Goal: Task Accomplishment & Management: Complete application form

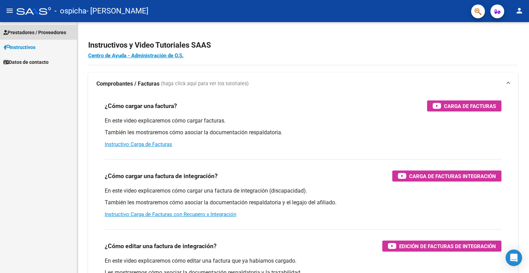
click at [32, 29] on span "Prestadores / Proveedores" at bounding box center [34, 33] width 63 height 8
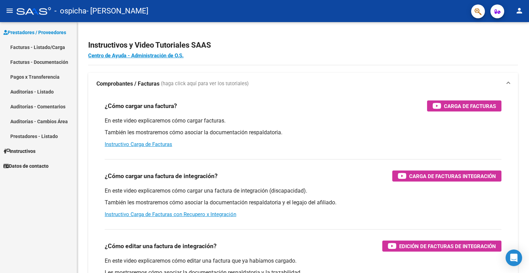
click at [32, 47] on link "Facturas - Listado/Carga" at bounding box center [38, 47] width 77 height 15
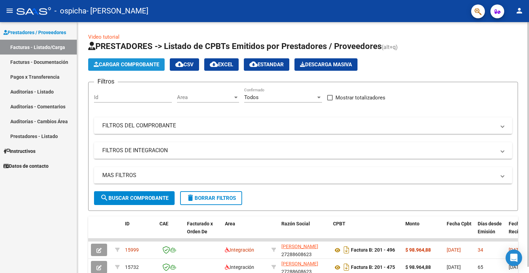
click at [110, 66] on span "Cargar Comprobante" at bounding box center [126, 64] width 65 height 6
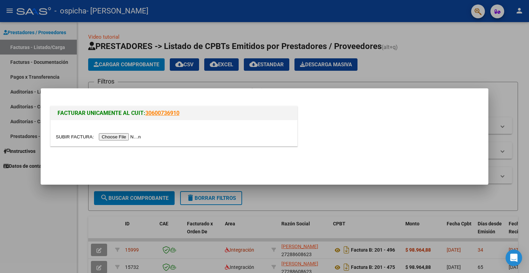
click at [123, 135] on input "file" at bounding box center [99, 136] width 87 height 7
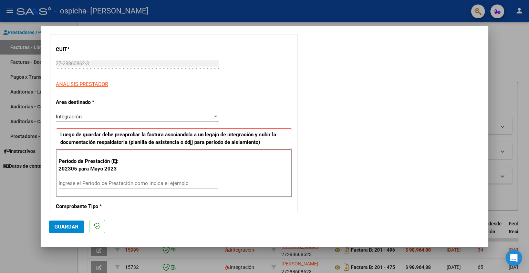
scroll to position [103, 0]
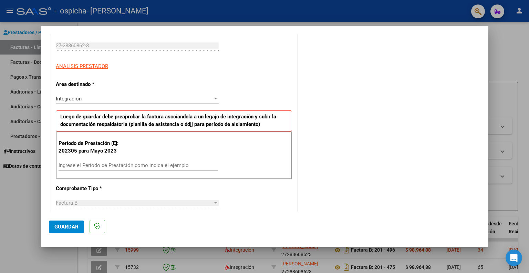
click at [105, 165] on input "Ingrese el Período de Prestación como indica el ejemplo" at bounding box center [138, 165] width 159 height 6
type input "202307"
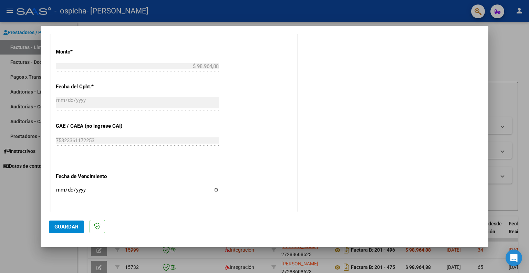
scroll to position [379, 0]
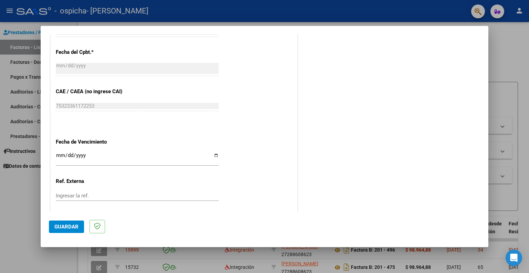
click at [213, 155] on input "Ingresar la fecha" at bounding box center [137, 157] width 163 height 11
type input "[DATE]"
click at [77, 226] on span "Guardar" at bounding box center [66, 226] width 24 height 6
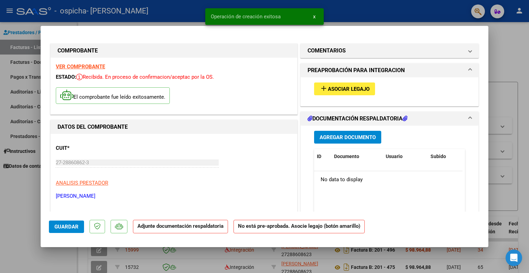
click at [347, 88] on span "Asociar Legajo" at bounding box center [349, 89] width 42 height 6
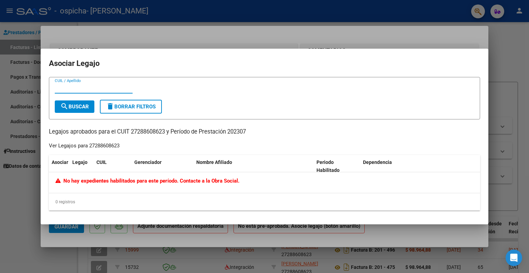
click at [87, 182] on span "No hay expedientes habilitados para este período. Contacte a la Obra Social." at bounding box center [147, 181] width 184 height 6
click at [186, 136] on div "CUIL / Apellido search Buscar delete Borrar Filtros Legajos aprobados para el C…" at bounding box center [265, 144] width 432 height 134
click at [22, 217] on div at bounding box center [264, 136] width 529 height 273
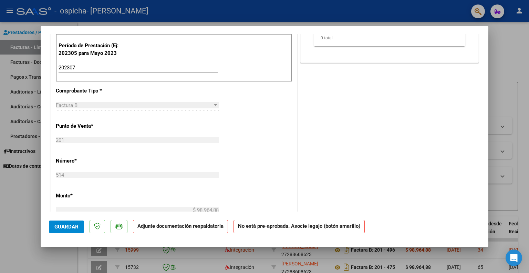
scroll to position [207, 0]
click at [70, 65] on input "202307" at bounding box center [138, 67] width 159 height 6
type input "202507"
click at [69, 224] on span "Guardar" at bounding box center [66, 226] width 24 height 6
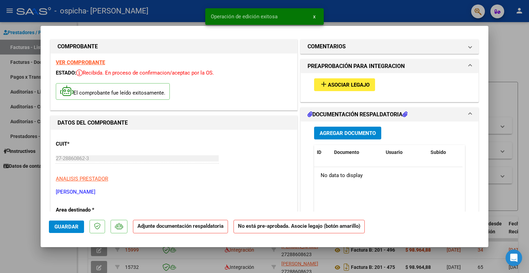
scroll to position [0, 0]
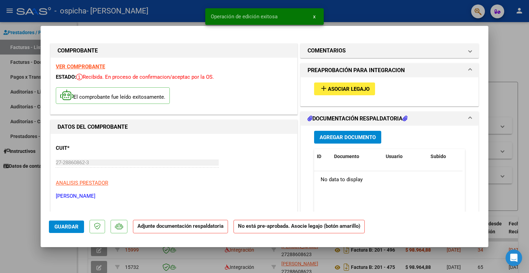
click at [342, 91] on span "Asociar Legajo" at bounding box center [349, 89] width 42 height 6
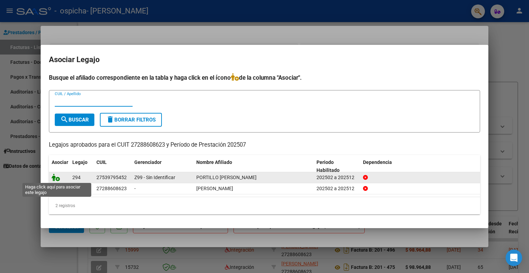
click at [52, 174] on icon at bounding box center [56, 177] width 8 height 8
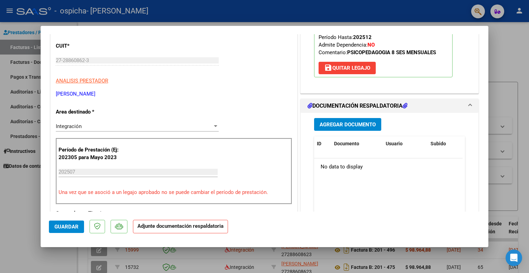
scroll to position [103, 0]
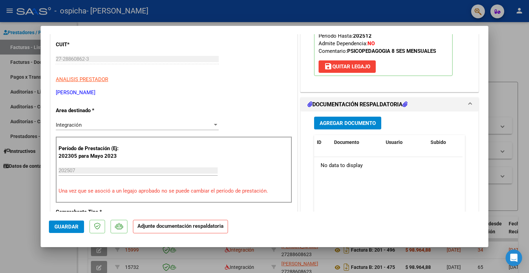
click at [347, 123] on span "Agregar Documento" at bounding box center [348, 123] width 56 height 6
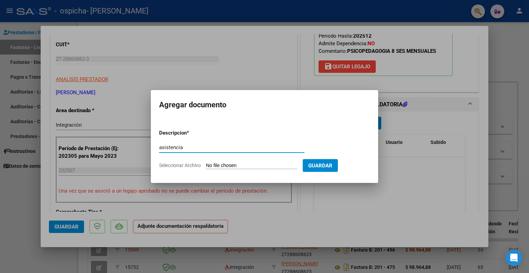
type input "asistencia"
click at [229, 165] on input "Seleccionar Archivo" at bounding box center [251, 165] width 91 height 7
type input "C:\fakepath\ambar [DATE].pdf"
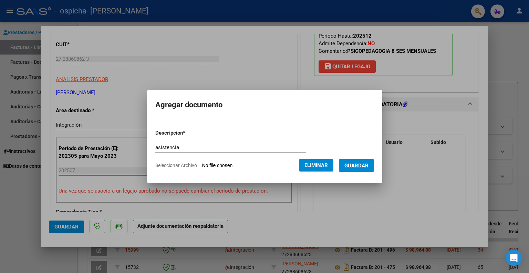
click at [356, 165] on span "Guardar" at bounding box center [357, 165] width 24 height 6
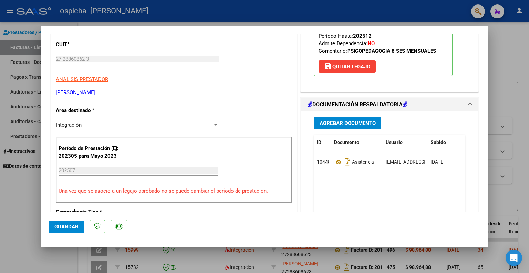
click at [342, 103] on h1 "DOCUMENTACIÓN RESPALDATORIA" at bounding box center [358, 104] width 100 height 8
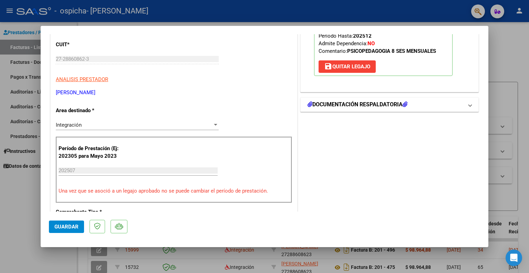
click at [342, 103] on h1 "DOCUMENTACIÓN RESPALDATORIA" at bounding box center [358, 104] width 100 height 8
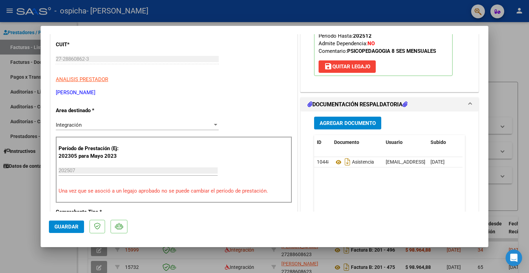
click at [341, 120] on span "Agregar Documento" at bounding box center [348, 123] width 56 height 6
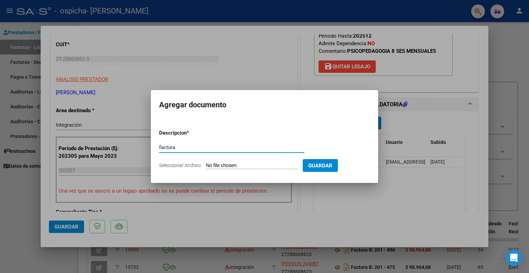
type input "factura"
click at [228, 165] on input "Seleccionar Archivo" at bounding box center [251, 165] width 91 height 7
type input "C:\fakepath\27288608623_006_00201_00000514.pdf"
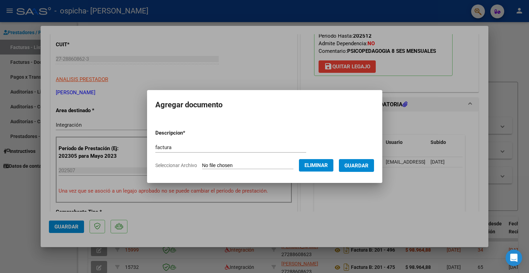
click at [365, 165] on span "Guardar" at bounding box center [357, 165] width 24 height 6
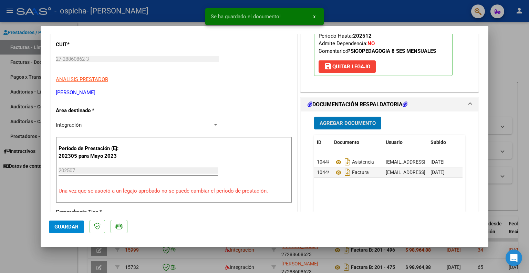
scroll to position [379, 0]
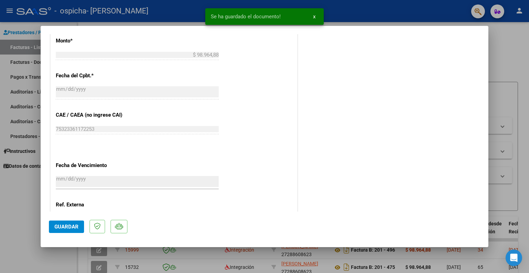
click at [66, 223] on button "Guardar" at bounding box center [66, 226] width 35 height 12
click at [29, 213] on div at bounding box center [264, 136] width 529 height 273
type input "$ 0,00"
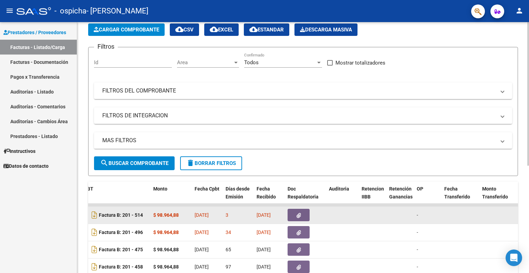
scroll to position [49, 0]
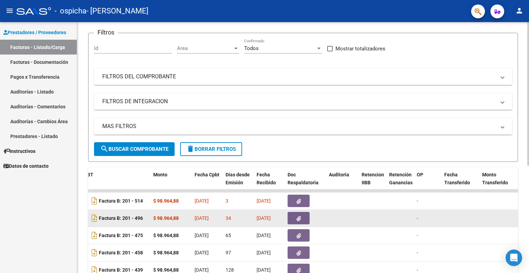
click at [207, 219] on span "[DATE]" at bounding box center [202, 218] width 14 height 6
click at [302, 217] on button "button" at bounding box center [299, 218] width 22 height 12
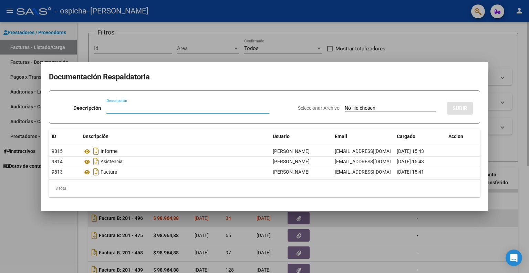
click at [302, 217] on div at bounding box center [264, 136] width 529 height 273
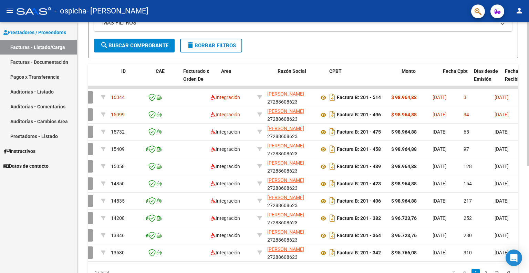
scroll to position [0, 0]
